Goal: Task Accomplishment & Management: Use online tool/utility

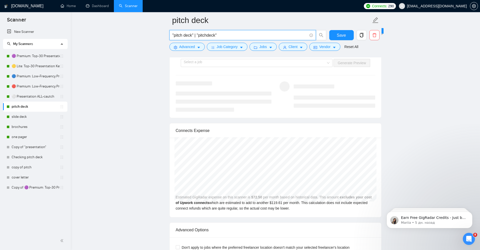
click at [469, 236] on icon "Открыть службу сообщений Intercom" at bounding box center [468, 238] width 8 height 8
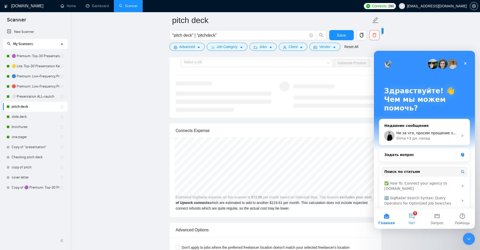
click at [409, 217] on button "8 Чат" at bounding box center [411, 218] width 25 height 20
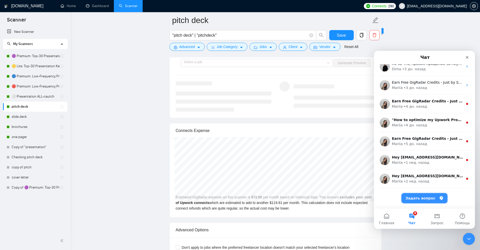
click at [433, 201] on button "Задать вопрос" at bounding box center [424, 198] width 46 height 10
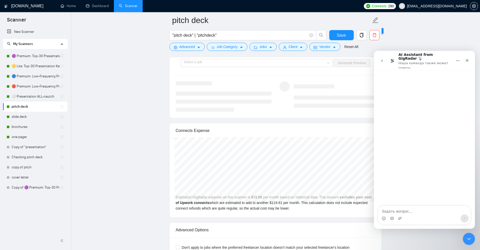
scroll to position [43, 0]
click at [403, 211] on textarea "Задать вопрос…" at bounding box center [424, 209] width 92 height 9
type textarea "добрый день, хочу предложить и задать вопрос. 1."
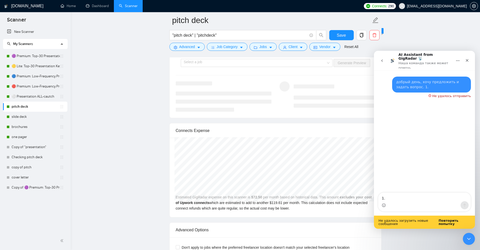
type textarea "1"
click at [417, 79] on div "добрый день, хочу предложить и задать вопрос. 1." at bounding box center [431, 84] width 71 height 10
click at [403, 197] on textarea "Ваше сообщение..." at bounding box center [424, 196] width 92 height 9
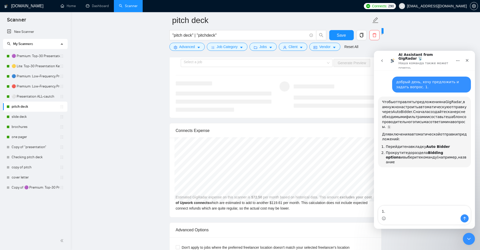
type textarea "1"
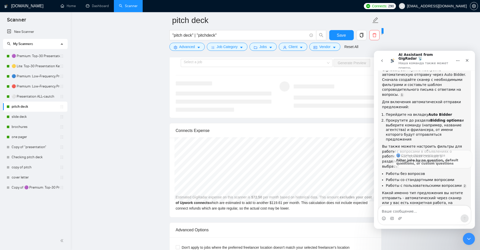
scroll to position [37, 0]
click at [408, 210] on textarea "Ваше сообщение..." at bounding box center [424, 209] width 92 height 9
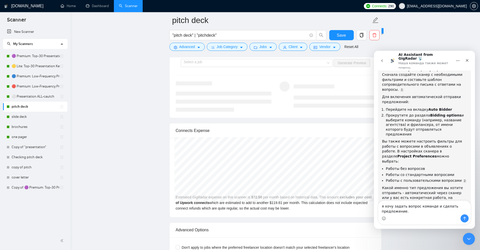
type textarea "я хочу задать вопрос команде и сделать предложение."
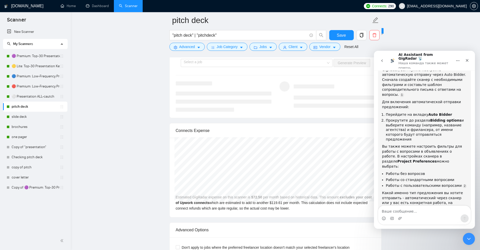
click at [380, 60] on icon "go back" at bounding box center [382, 61] width 4 height 4
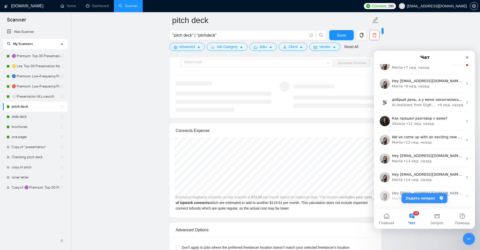
scroll to position [268, 0]
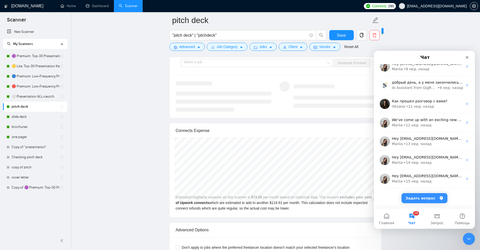
click at [411, 219] on button "10 Чат" at bounding box center [411, 218] width 25 height 20
click at [414, 218] on button "10 Чат" at bounding box center [411, 218] width 25 height 20
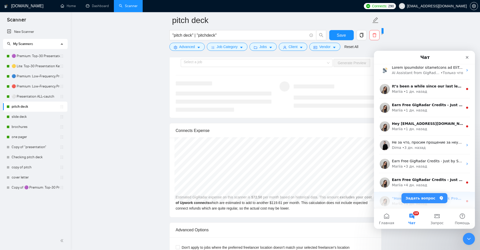
scroll to position [0, 0]
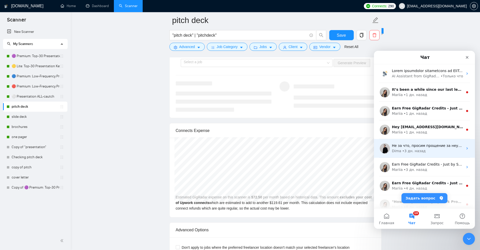
click at [435, 150] on div "Dima • [DATE]" at bounding box center [427, 150] width 71 height 5
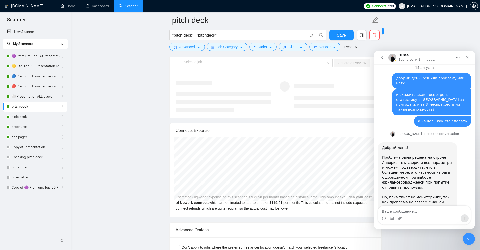
scroll to position [817, 0]
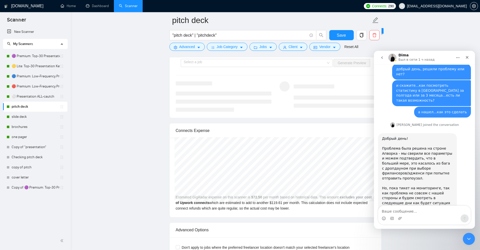
click at [402, 211] on textarea "Ваше сообщение..." at bounding box center [424, 209] width 92 height 9
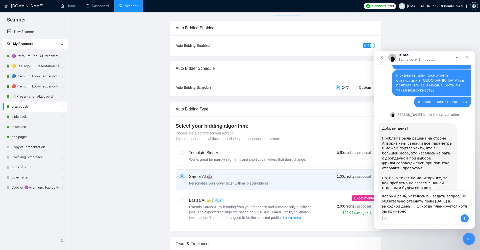
scroll to position [0, 0]
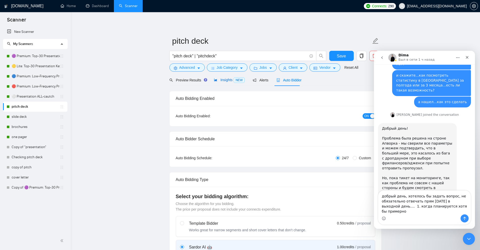
click at [236, 80] on span "NEW" at bounding box center [238, 80] width 11 height 6
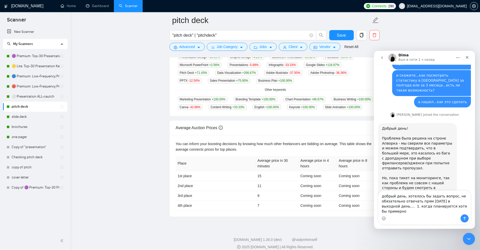
scroll to position [150, 0]
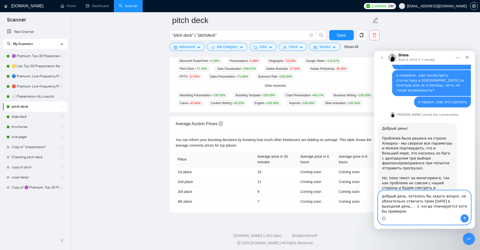
click at [435, 209] on textarea "добрый день, хотелось бы задать вопрос, не обязательно отвечать прям [DATE] в в…" at bounding box center [424, 202] width 92 height 24
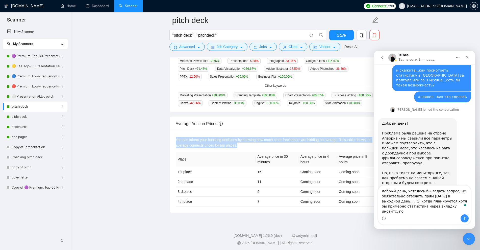
drag, startPoint x: 236, startPoint y: 144, endPoint x: 172, endPoint y: 136, distance: 64.0
click at [172, 136] on div "You can inform your boosting decisions by knowing how much other freelancers ar…" at bounding box center [275, 171] width 211 height 81
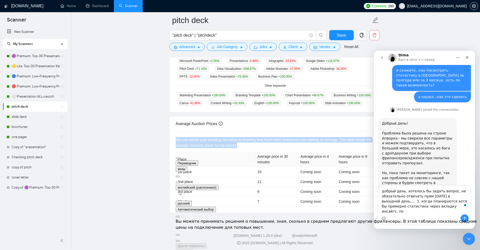
click at [180, 181] on button at bounding box center [178, 182] width 4 height 2
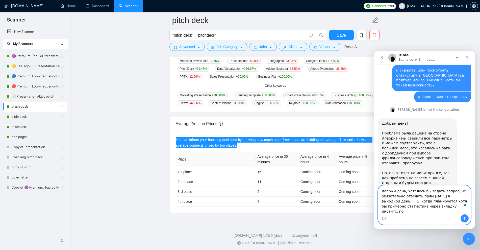
click at [434, 211] on textarea "добрый день, хотелось бы задать вопрос, не обязательно отвечать прям [DATE] в в…" at bounding box center [424, 199] width 92 height 29
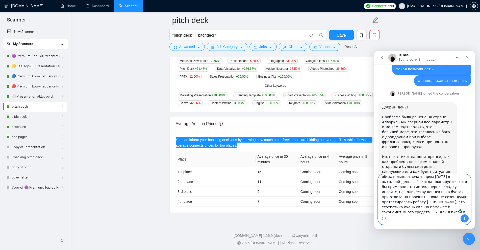
scroll to position [13, 0]
type textarea "добрый день, хотелось бы задать вопрос, не обязательно отвечать прям [DATE] в в…"
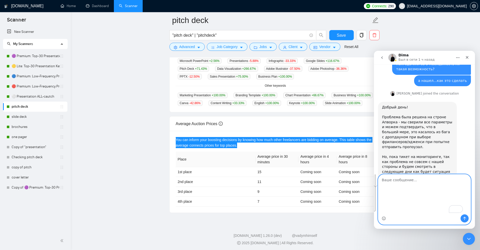
scroll to position [817, 0]
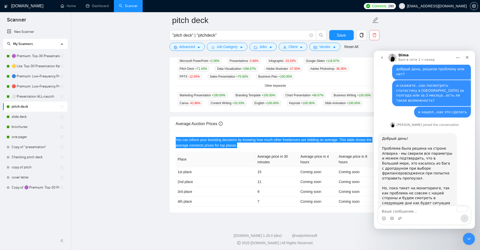
click at [382, 56] on icon "go back" at bounding box center [382, 58] width 4 height 4
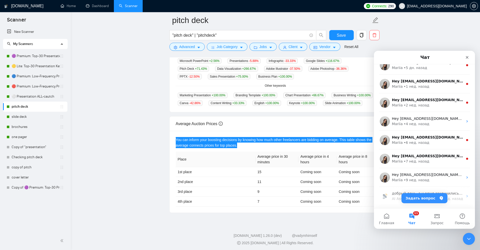
scroll to position [0, 0]
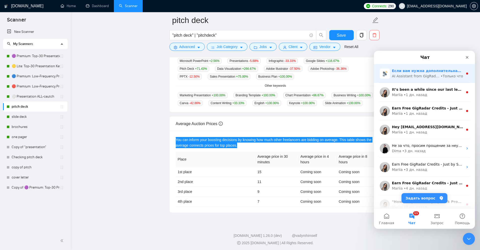
click at [427, 75] on div "AI Assistant from GigRadar 📡" at bounding box center [416, 75] width 48 height 5
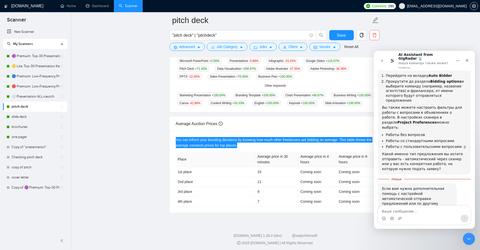
scroll to position [81, 0]
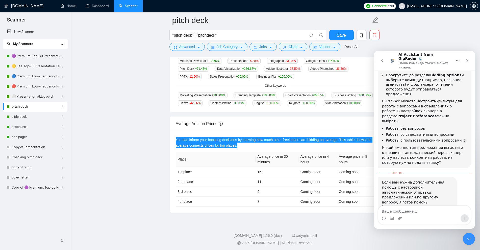
click at [381, 56] on button "go back" at bounding box center [382, 61] width 10 height 10
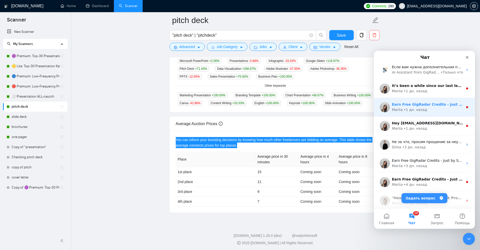
scroll to position [0, 0]
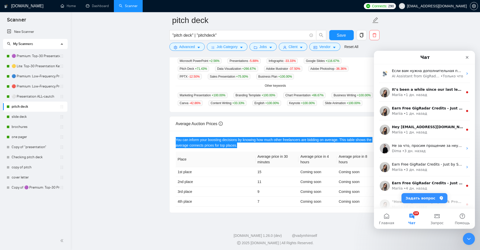
click at [411, 219] on button "10 Чат" at bounding box center [411, 218] width 25 height 20
click at [396, 217] on button "Главная" at bounding box center [386, 218] width 25 height 20
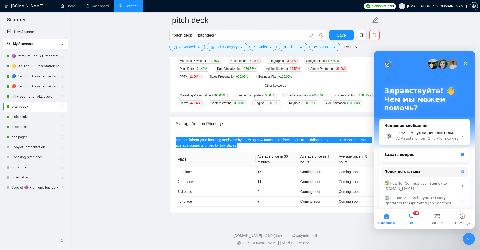
click at [414, 221] on span "Чат" at bounding box center [411, 223] width 7 height 4
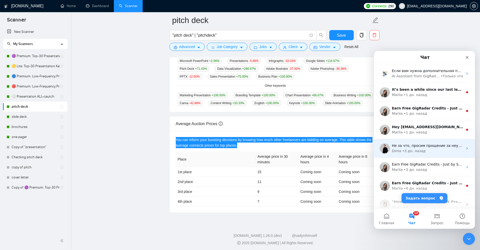
click at [422, 150] on div "Dima • [DATE]" at bounding box center [427, 150] width 71 height 5
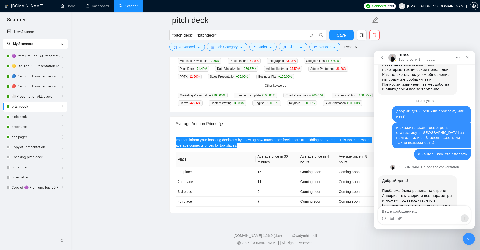
scroll to position [817, 0]
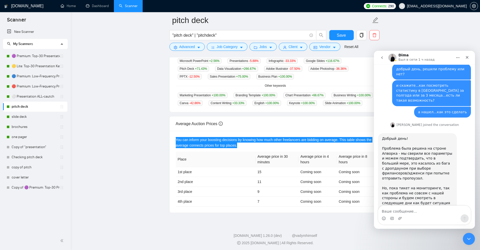
click at [405, 213] on textarea "Ваше сообщение..." at bounding box center [424, 209] width 92 height 9
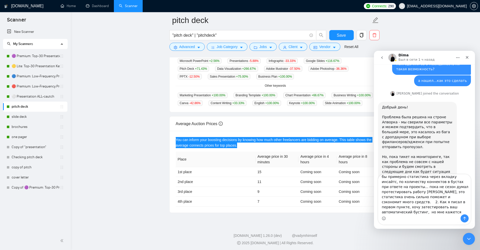
scroll to position [23, 0]
click at [426, 206] on textarea "добрый день, хотелось бы задать вопрос, не обязательно отвечать прям [DATE] в в…" at bounding box center [424, 194] width 92 height 40
type textarea "loremi dolo, sitametc ad elitse doeius, te incididuntu laboreet dolo magnaal e …"
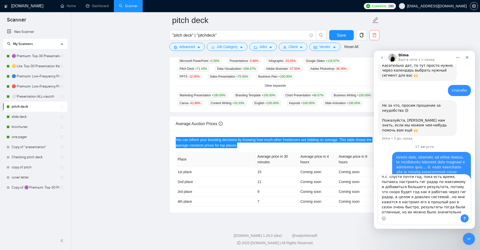
scroll to position [8, 0]
type textarea "п.с. спустя почти год, пока есть время, пытаюсь настроить гиг радар по максимом…"
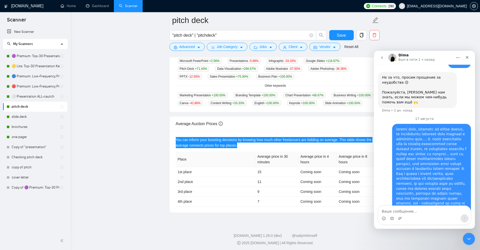
scroll to position [999, 0]
drag, startPoint x: 467, startPoint y: 240, endPoint x: 705, endPoint y: 307, distance: 247.3
click at [467, 240] on icon "Закрыть службу сообщений Intercom" at bounding box center [468, 238] width 6 height 6
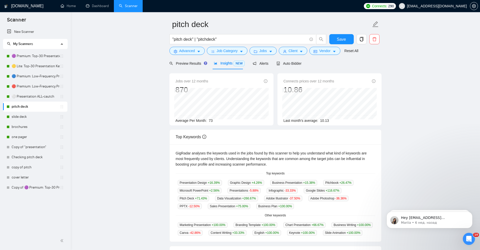
scroll to position [0, 0]
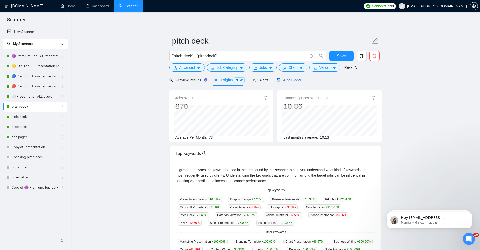
click at [292, 81] on span "Auto Bidder" at bounding box center [288, 80] width 25 height 4
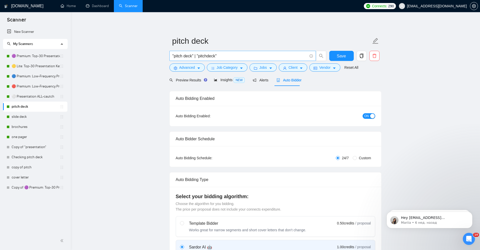
click at [233, 57] on input ""pitch deck" | "pitchdeck"" at bounding box center [239, 56] width 135 height 6
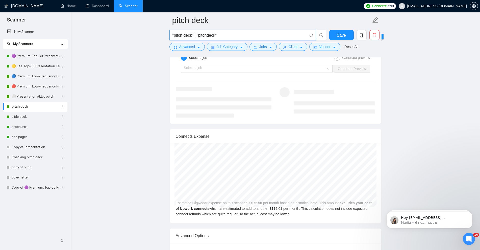
scroll to position [978, 0]
paste input "| "pitch deck design" | "pitch deck redesign""
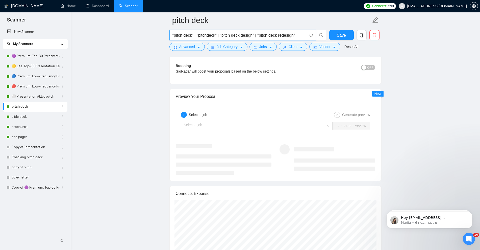
scroll to position [915, 0]
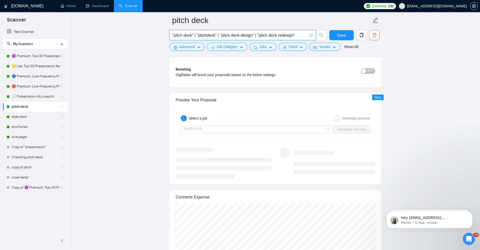
click at [223, 35] on input ""pitch deck" | "pitchdeck" | "pitch deck design" | "pitch deck redesign"" at bounding box center [239, 35] width 135 height 6
paste input "investor pitch deck" | "fundraising pitch deck" | "startup pitch deck" | "serie…"
type input ""investor pitch deck" | "fundraising pitch deck" | "startup pitch deck" | "seri…"
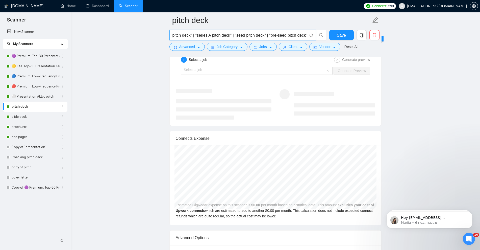
scroll to position [978, 0]
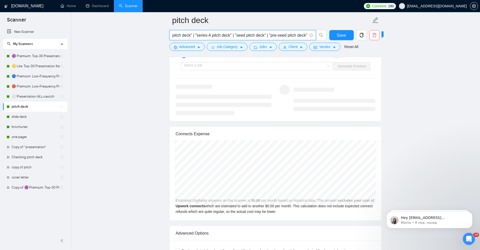
click at [241, 36] on input ""investor pitch deck" | "fundraising pitch deck" | "startup pitch deck" | "seri…" at bounding box center [239, 35] width 135 height 6
type input ""investor pitch deck" | "fundraising pitch deck" | "startup pitch deck" | "seri…"
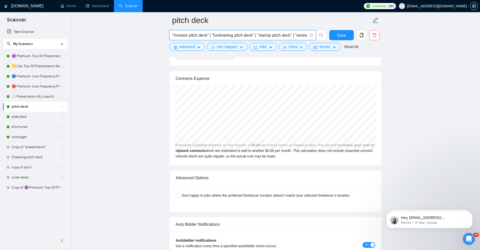
scroll to position [1041, 0]
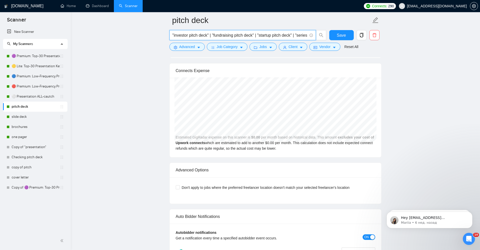
click at [188, 35] on input ""investor pitch deck" | "fundraising pitch deck" | "startup pitch deck" | "seri…" at bounding box center [239, 35] width 135 height 6
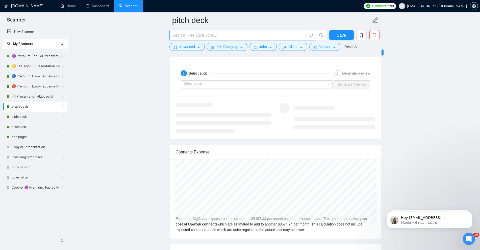
scroll to position [978, 0]
paste input ""investor pitch deck" | "fundraising pitch deck" | "startup pitch deck" | "seri…"
type input ""investor pitch deck" | "fundraising pitch deck" | "startup pitch deck" | "seri…"
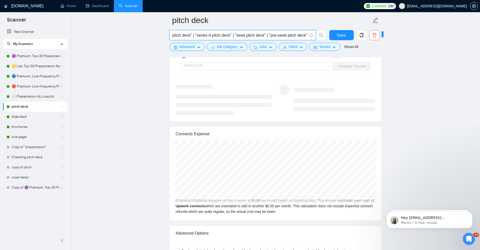
scroll to position [0, 0]
click at [206, 34] on input ""investor pitch deck" | "fundraising pitch deck" | "startup pitch deck" | "seri…" at bounding box center [239, 35] width 135 height 6
paste input "("pitch deck" AND investor) | ("pitch deck" AND fundraising) | ("pitch deck" AN…"
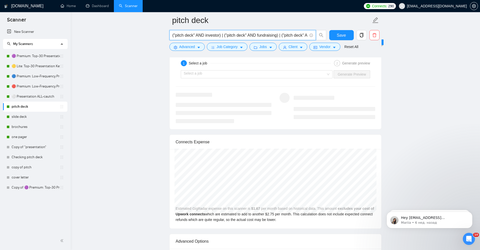
click at [234, 36] on input "("pitch deck" AND investor) | ("pitch deck" AND fundraising) | ("pitch deck" AN…" at bounding box center [239, 35] width 135 height 6
paste input ""pitch deck design" | "pitch deck redesign" | "slides deck" | "investment deck"…"
type input ""pitch deck design" | "pitch deck redesign" | "slides deck" | "investment deck"…"
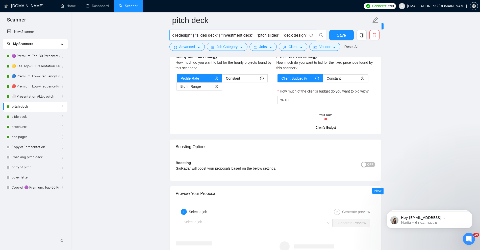
scroll to position [820, 0]
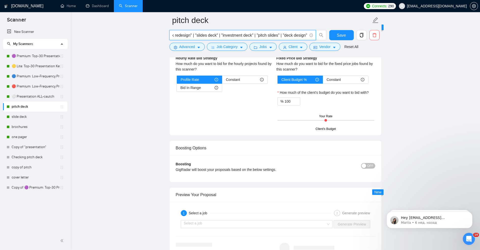
type input ""pitch deck design" | "pitch deck redesign" | "slides deck" | "investment deck"…"
click at [46, 188] on link "Copy of 🟣 Premium: Top-30 Presentation Keywords" at bounding box center [36, 187] width 48 height 10
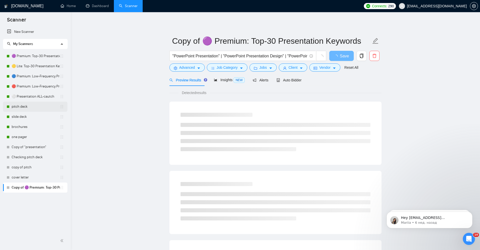
click at [39, 107] on link "pitch deck" at bounding box center [36, 106] width 48 height 10
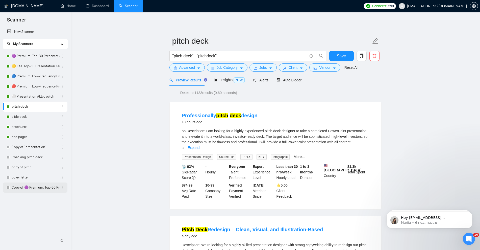
click at [44, 188] on link "Copy of 🟣 Premium: Top-30 Presentation Keywords" at bounding box center [36, 187] width 48 height 10
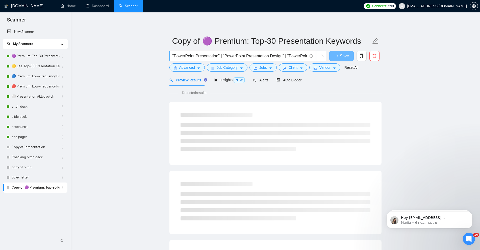
click at [207, 56] on input ""PowerPoint Presentation" | "PowerPoint Presentation Design" | "PowerPoint Pres…" at bounding box center [239, 56] width 135 height 6
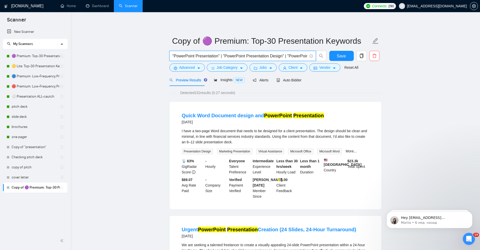
paste input "pitch deck" | "pitchdeck" | "pitch decks" | "pitchdecks"
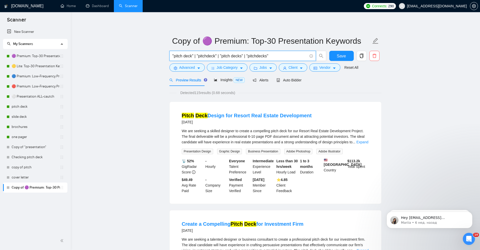
drag, startPoint x: 174, startPoint y: 57, endPoint x: 191, endPoint y: 58, distance: 17.4
click at [191, 58] on input ""pitch deck" | "pitchdeck" | "pitch decks" | "pitchdecks"" at bounding box center [239, 56] width 135 height 6
type input ""pitch deck" | "pitchdeck" | "pitch decks" | "pitchdecks""
click at [200, 40] on input "Copy of 🟣 Premium: Top-30 Presentation Keywords" at bounding box center [271, 41] width 199 height 13
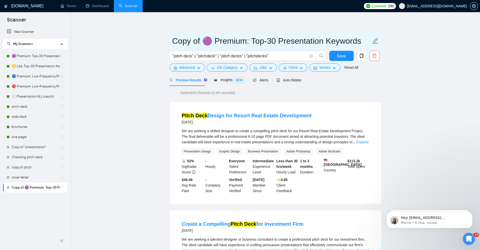
drag, startPoint x: 201, startPoint y: 42, endPoint x: 152, endPoint y: 39, distance: 49.8
drag, startPoint x: 223, startPoint y: 41, endPoint x: 340, endPoint y: 39, distance: 116.6
click at [340, 39] on input "🟣 Premium: Top-30 Presentation Keywords" at bounding box center [271, 41] width 199 height 13
paste input "pitch deck"
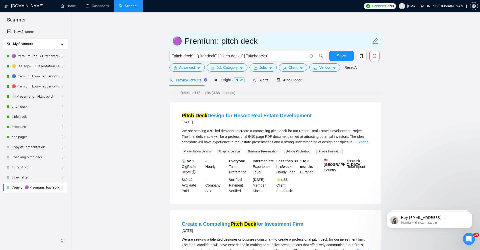
click at [224, 42] on input "🟣 Premium: pitch deck" at bounding box center [271, 41] width 199 height 13
click at [247, 40] on input "🟣 Premium: Pitch deck" at bounding box center [271, 41] width 199 height 13
type input "🟣 Premium: Pitch Deck"
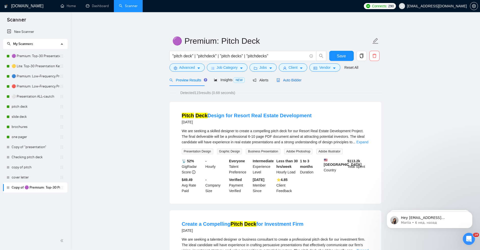
click at [290, 80] on span "Auto Bidder" at bounding box center [288, 80] width 25 height 4
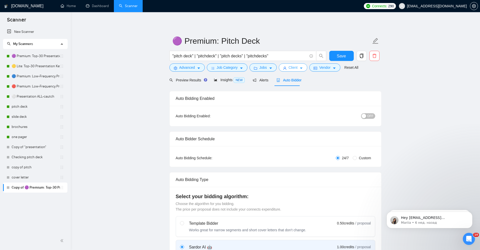
click at [294, 68] on span "Client" at bounding box center [292, 68] width 9 height 6
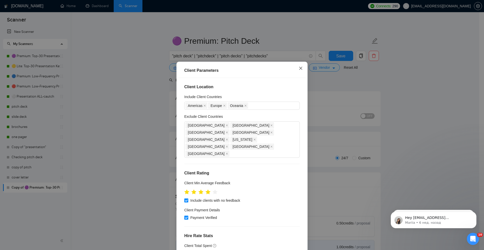
click at [299, 67] on icon "close" at bounding box center [301, 68] width 4 height 4
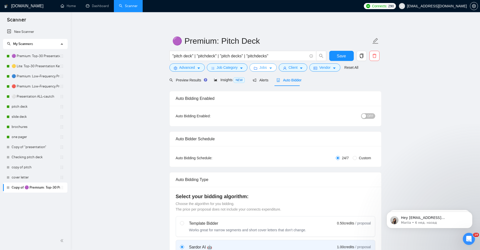
click at [266, 68] on button "Jobs" at bounding box center [262, 67] width 27 height 8
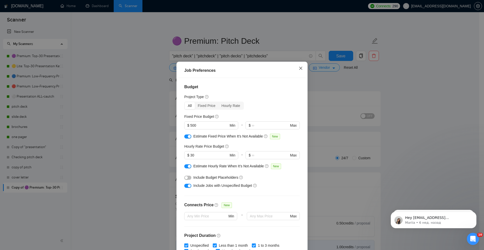
click at [299, 67] on icon "close" at bounding box center [301, 68] width 4 height 4
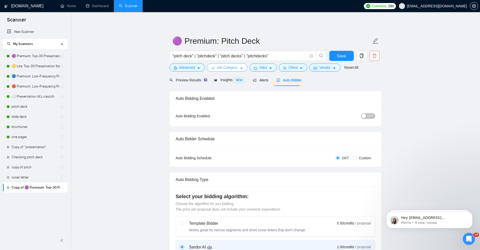
click at [242, 65] on button "Job Category" at bounding box center [227, 67] width 41 height 8
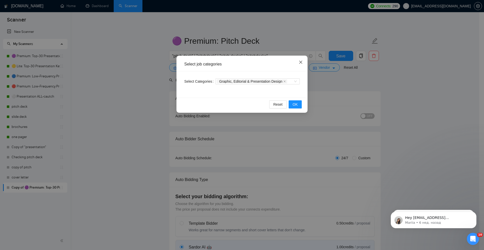
click at [300, 63] on icon "close" at bounding box center [301, 62] width 4 height 4
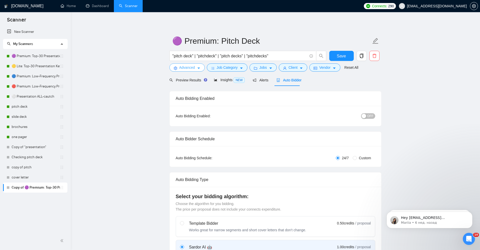
click at [195, 68] on button "Advanced" at bounding box center [186, 67] width 35 height 8
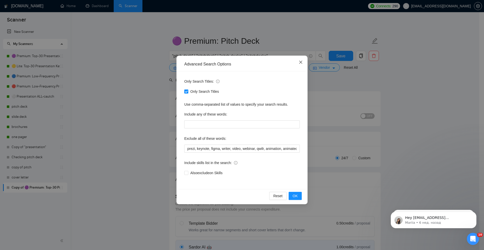
click at [299, 63] on icon "close" at bounding box center [301, 62] width 4 height 4
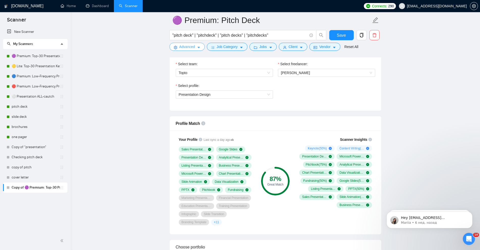
scroll to position [284, 0]
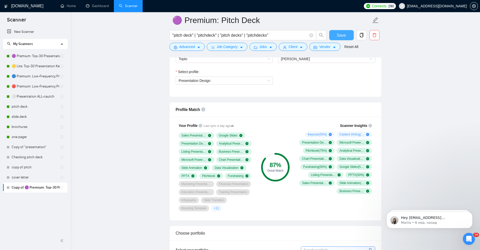
click at [343, 36] on span "Save" at bounding box center [341, 35] width 9 height 6
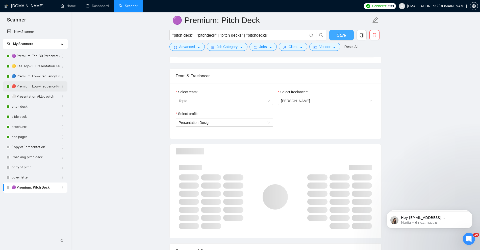
scroll to position [221, 0]
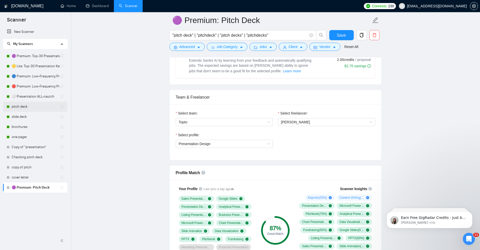
click at [31, 106] on link "pitch deck" at bounding box center [36, 106] width 48 height 10
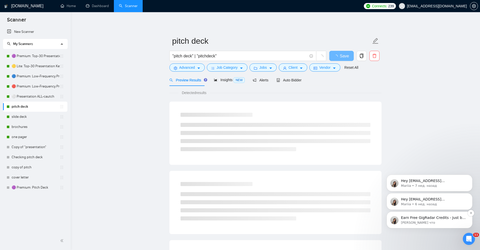
click at [429, 222] on p "[PERSON_NAME] что" at bounding box center [433, 222] width 65 height 5
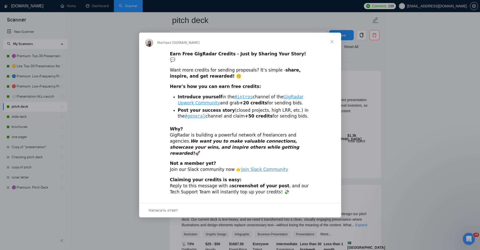
scroll to position [32, 0]
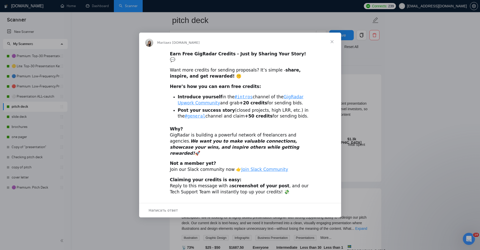
click at [335, 47] on span "Закрыть" at bounding box center [332, 42] width 18 height 18
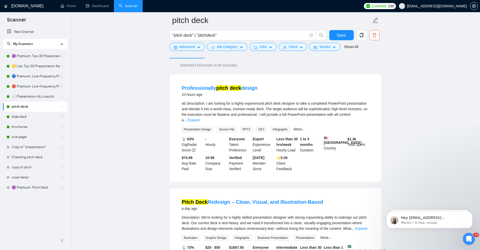
scroll to position [0, 0]
click at [101, 6] on link "Dashboard" at bounding box center [97, 6] width 23 height 4
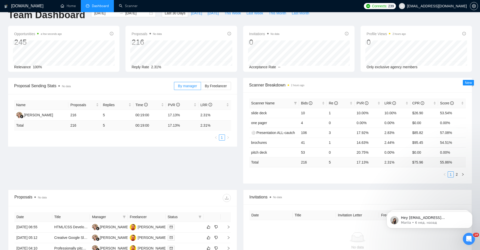
scroll to position [63, 0]
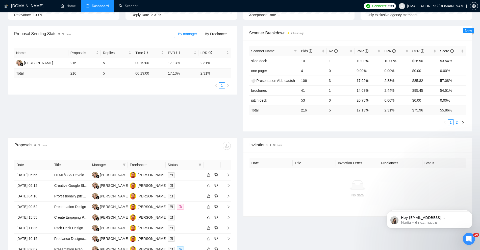
click at [456, 122] on link "2" at bounding box center [457, 122] width 6 height 6
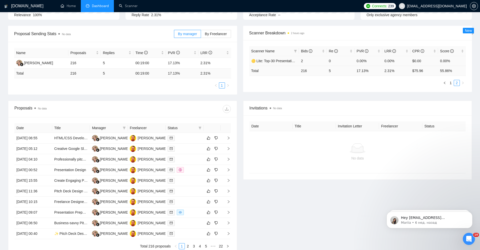
drag, startPoint x: 282, startPoint y: 60, endPoint x: 286, endPoint y: 65, distance: 6.3
click at [282, 60] on link "🟡 Lite: Top-30 Presentation Keywords" at bounding box center [281, 61] width 61 height 4
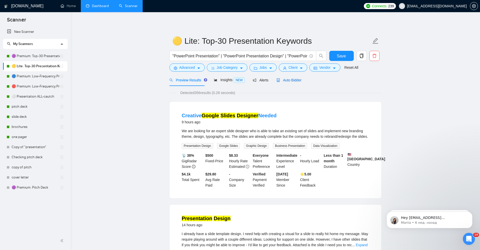
click at [290, 79] on span "Auto Bidder" at bounding box center [288, 80] width 25 height 4
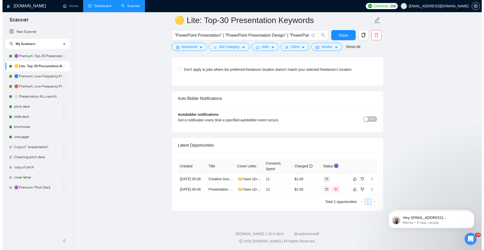
scroll to position [1193, 0]
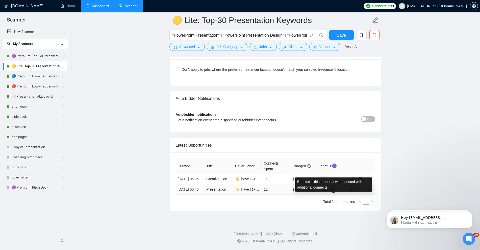
click at [334, 187] on icon "dollar" at bounding box center [333, 188] width 3 height 3
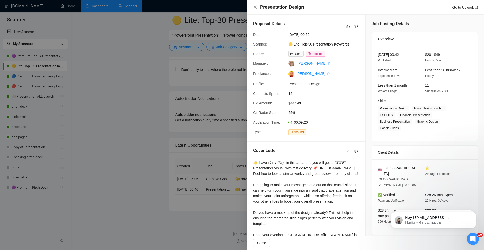
scroll to position [999, 0]
click at [255, 7] on icon "close" at bounding box center [255, 7] width 3 height 3
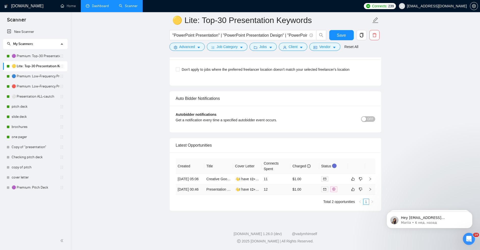
click at [369, 187] on icon "right" at bounding box center [370, 189] width 4 height 4
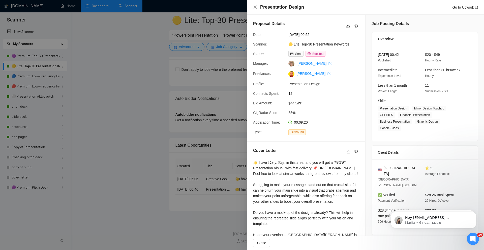
click at [136, 74] on div at bounding box center [242, 125] width 484 height 250
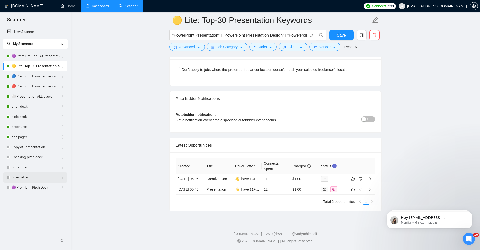
drag, startPoint x: 36, startPoint y: 185, endPoint x: 56, endPoint y: 182, distance: 19.8
click at [36, 185] on link "🟣 Premium: Pitch Deck" at bounding box center [36, 187] width 48 height 10
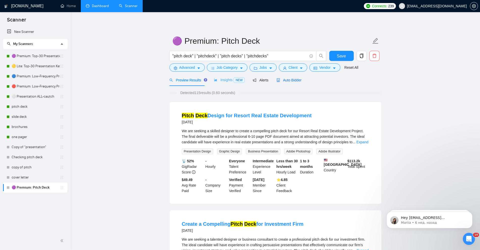
click at [285, 80] on span "Auto Bidder" at bounding box center [288, 80] width 25 height 4
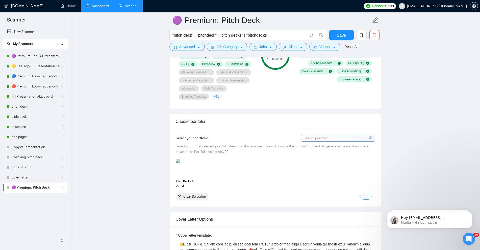
scroll to position [410, 0]
